Goal: Register for event/course

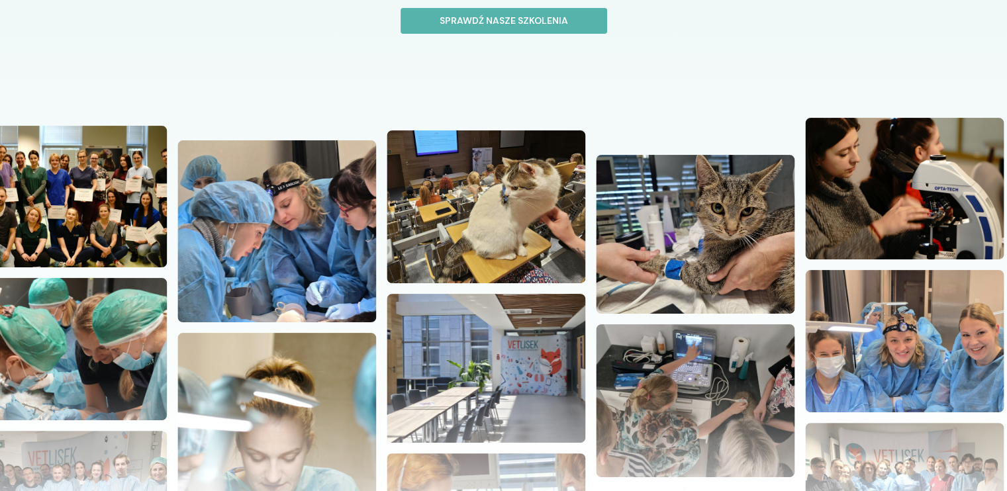
scroll to position [279, 0]
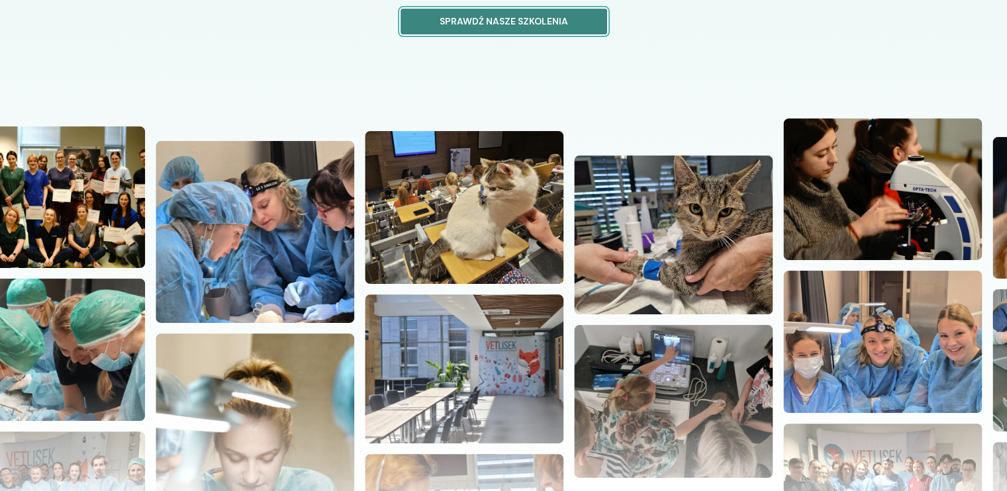
click at [573, 15] on p "Sprawdź nasze szkolenia" at bounding box center [504, 22] width 184 height 14
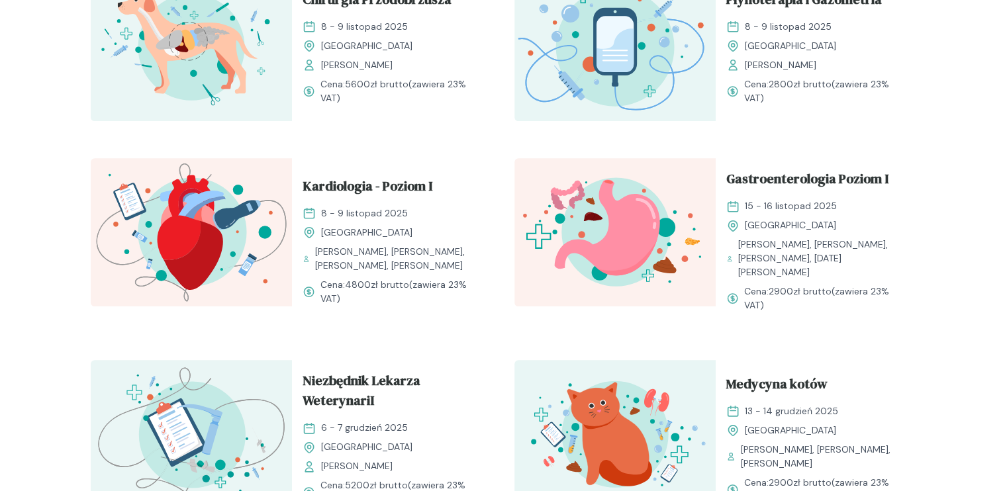
scroll to position [1088, 0]
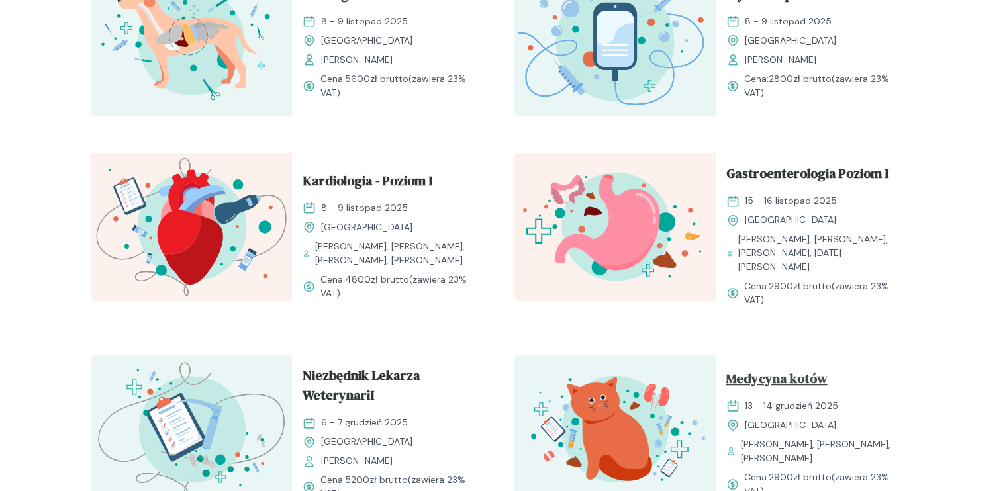
click at [763, 369] on span "Medycyna kotów" at bounding box center [776, 381] width 101 height 25
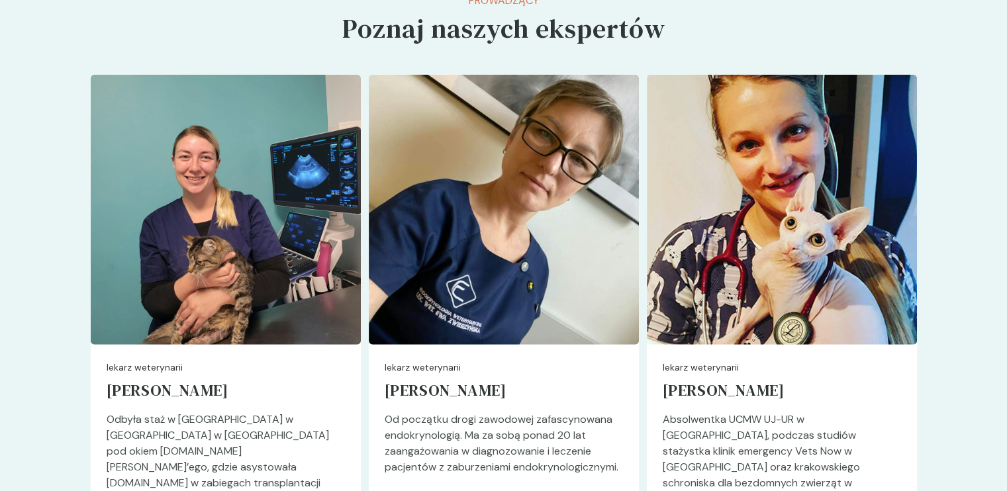
scroll to position [3257, 0]
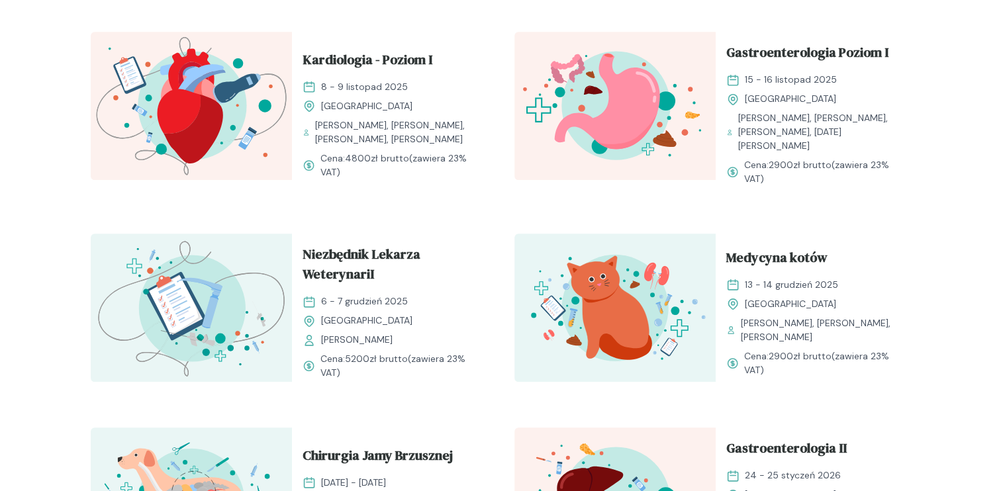
scroll to position [1223, 0]
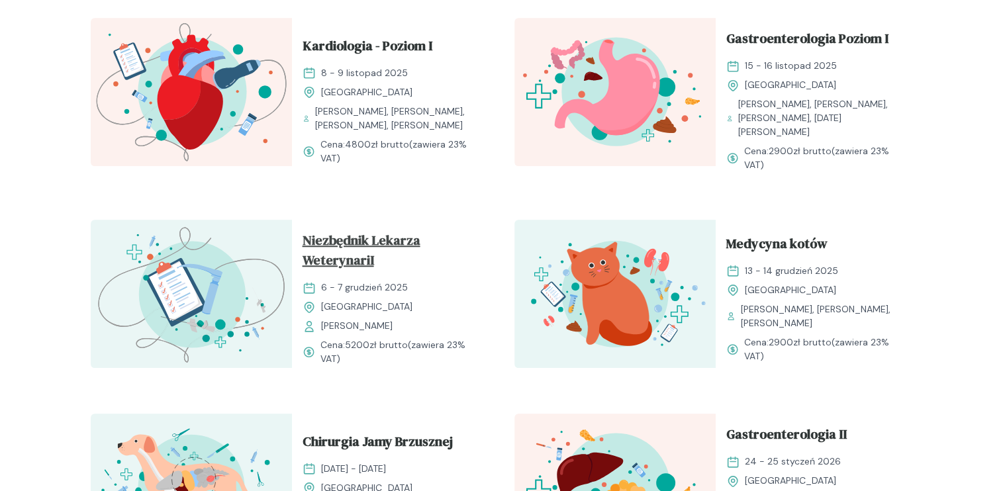
click at [358, 232] on span "Niezbędnik Lekarza WeterynariI" at bounding box center [393, 252] width 180 height 45
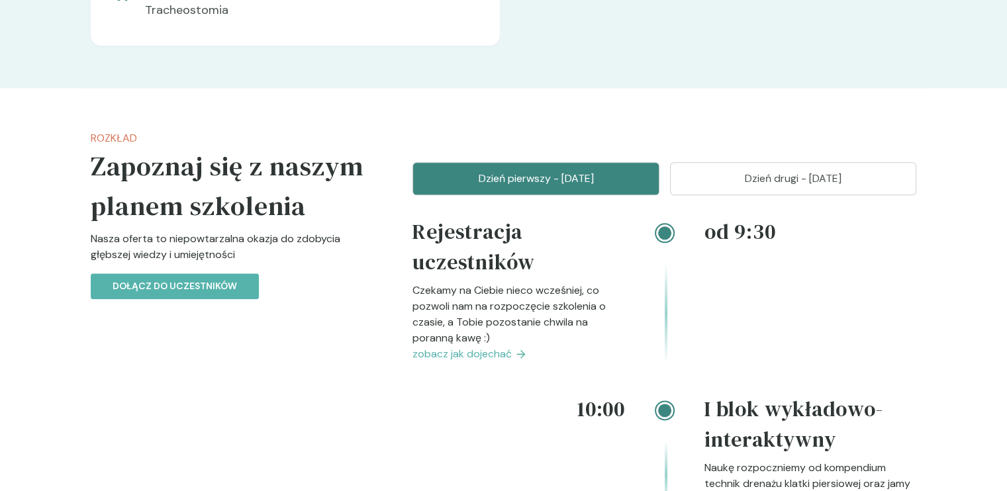
scroll to position [1543, 0]
click at [764, 181] on p "Dzień drugi - [DATE]" at bounding box center [793, 179] width 214 height 16
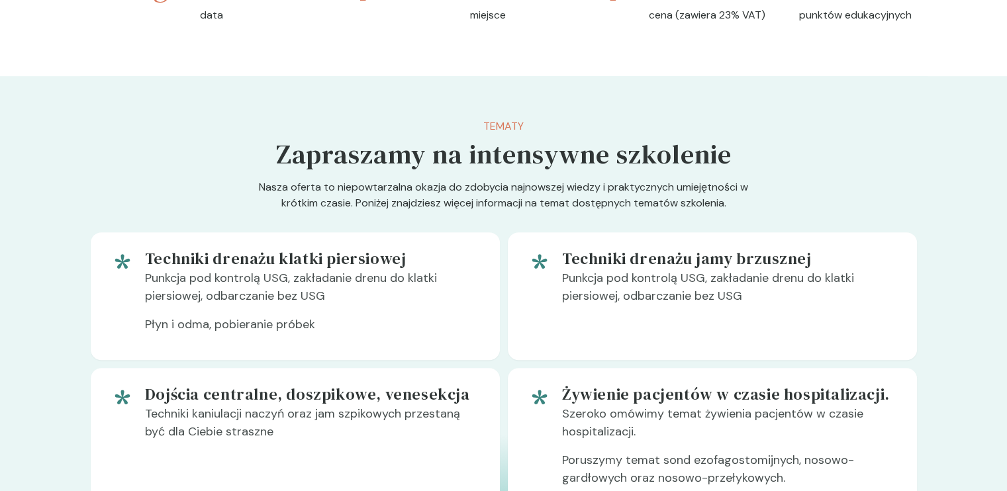
scroll to position [592, 0]
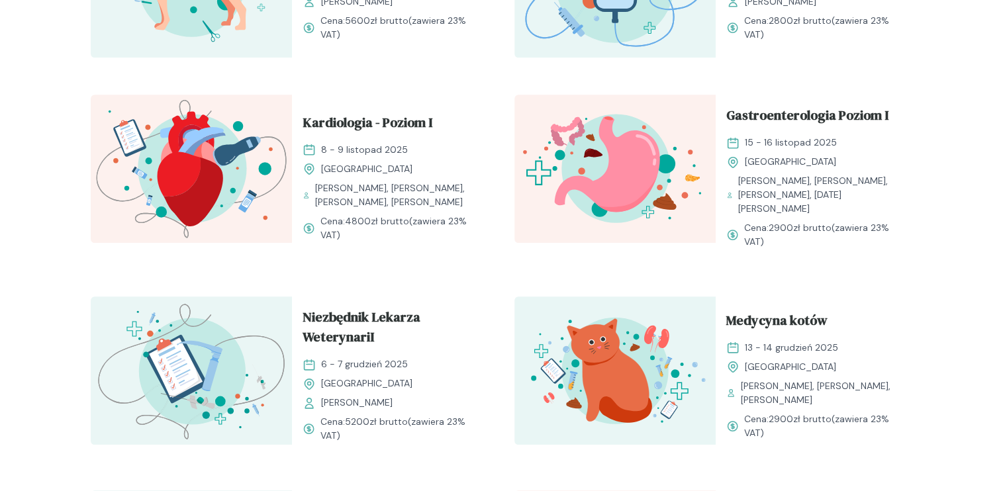
scroll to position [1145, 0]
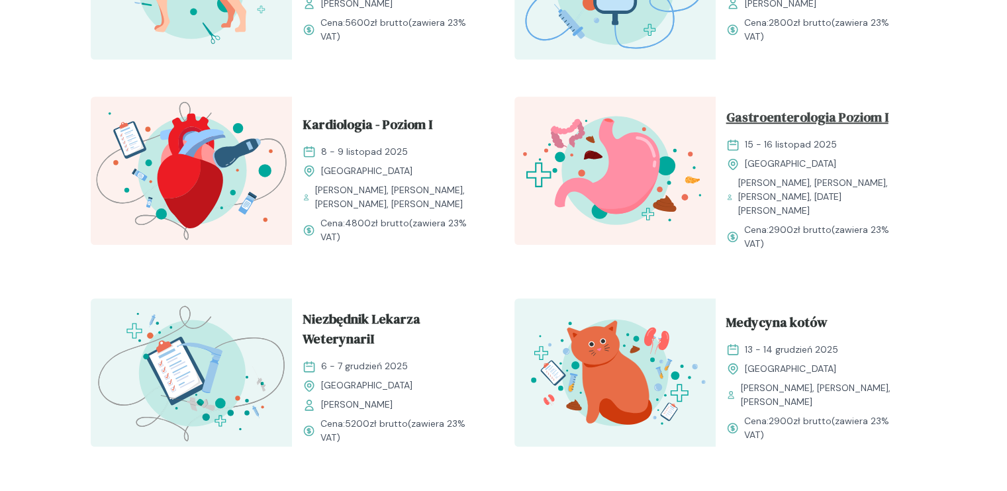
click at [774, 121] on span "Gastroenterologia Poziom I" at bounding box center [807, 119] width 162 height 25
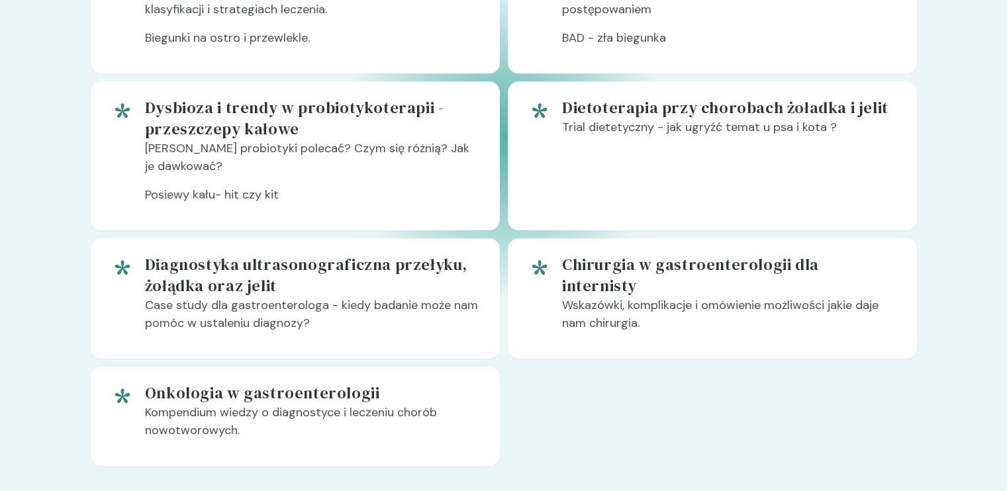
scroll to position [1037, 0]
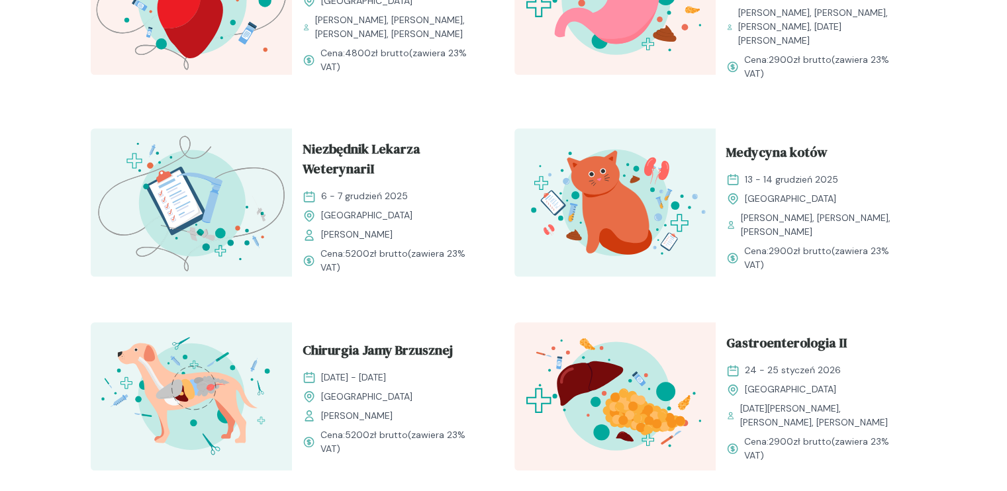
scroll to position [1314, 0]
click at [761, 336] on span "Gastroenterologia II" at bounding box center [786, 346] width 120 height 25
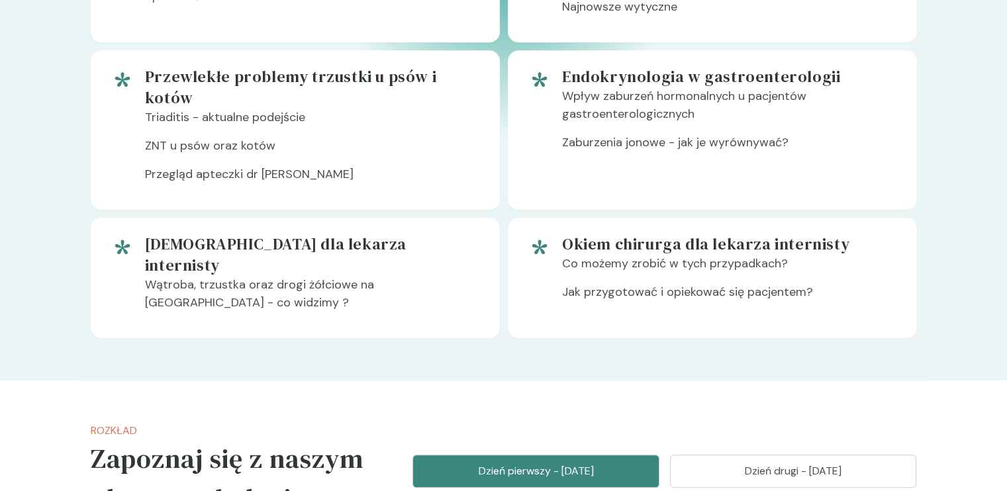
scroll to position [1237, 0]
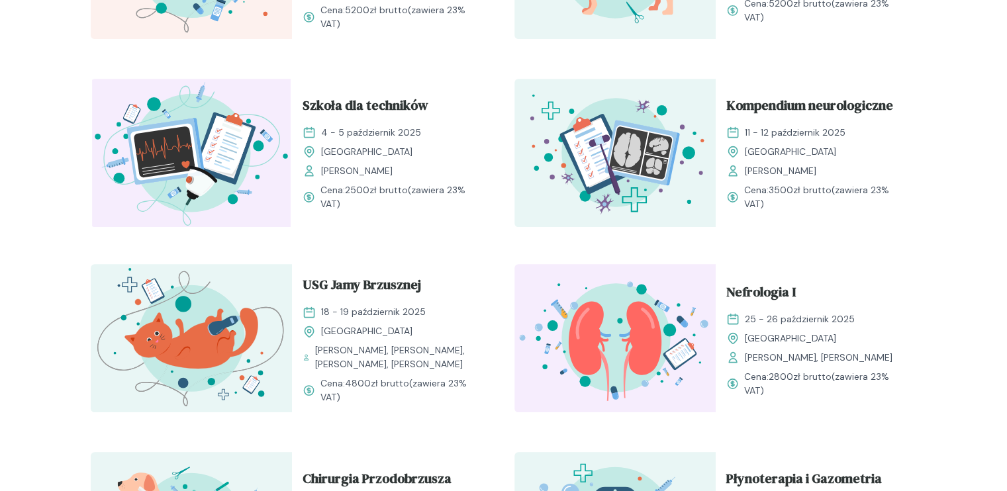
scroll to position [602, 0]
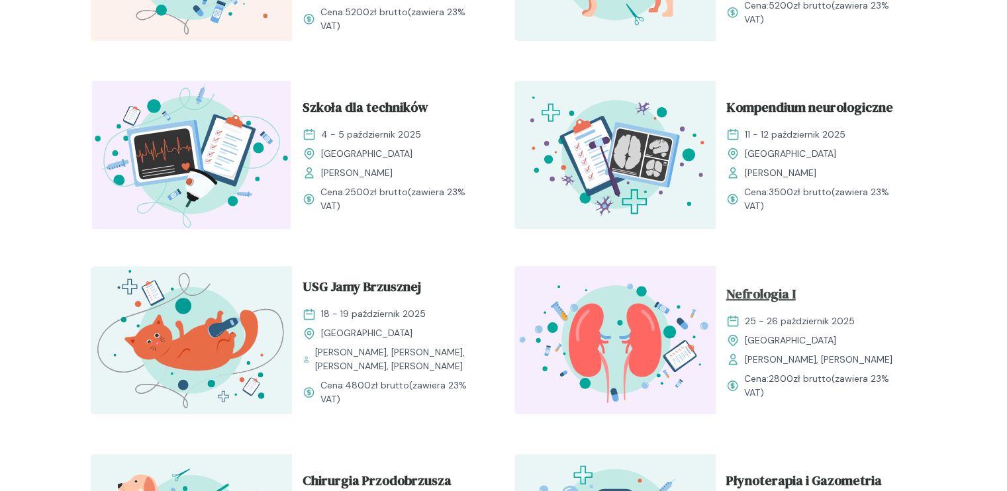
click at [752, 291] on span "Nefrologia I" at bounding box center [761, 296] width 70 height 25
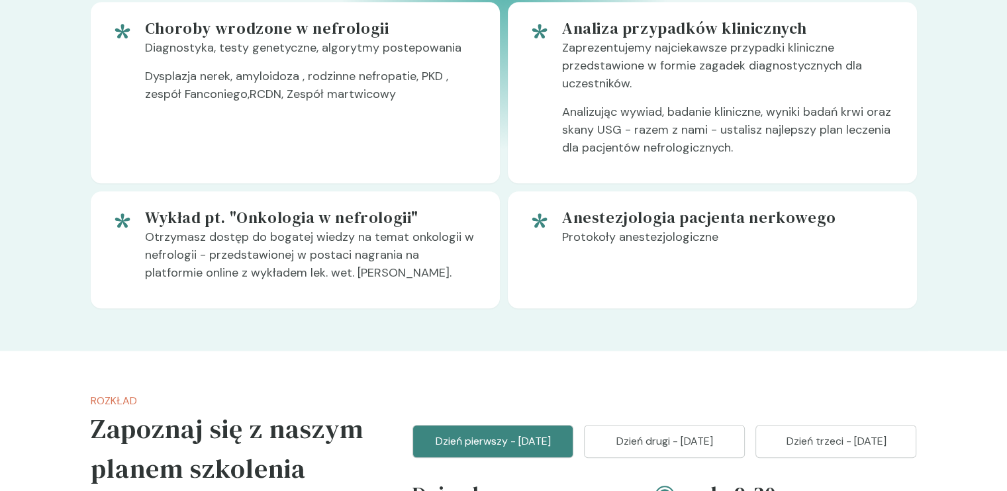
scroll to position [1219, 0]
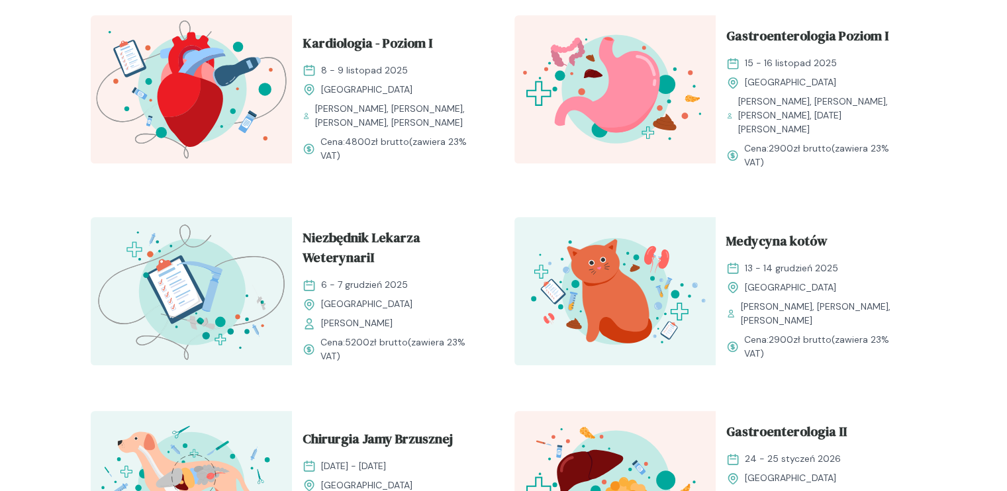
scroll to position [1225, 0]
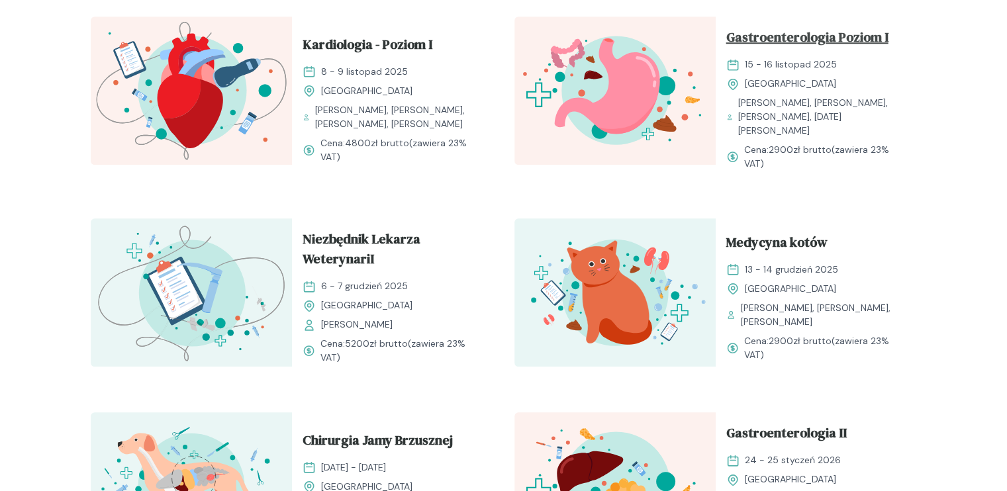
click at [823, 42] on span "Gastroenterologia Poziom I" at bounding box center [807, 39] width 162 height 25
